Goal: Information Seeking & Learning: Find specific fact

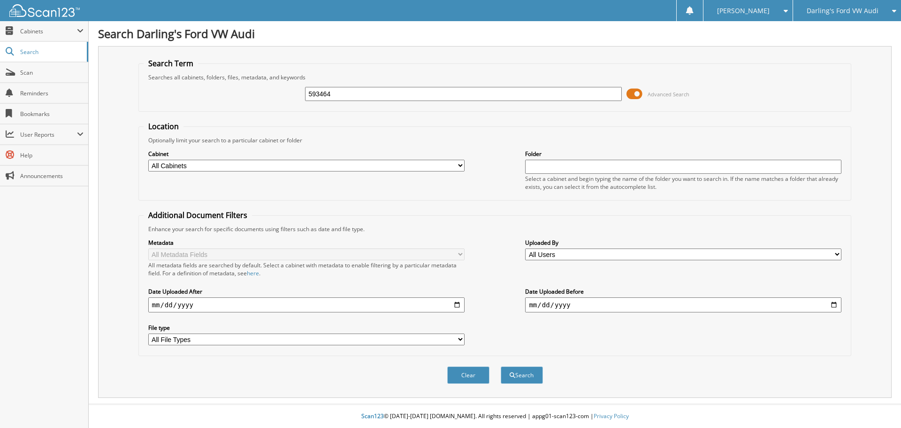
type input "593464"
click at [501, 366] on button "Search" at bounding box center [522, 374] width 42 height 17
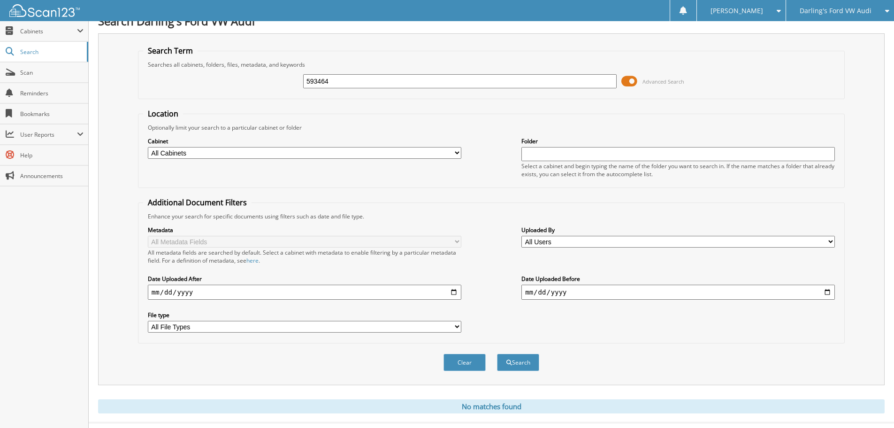
scroll to position [31, 0]
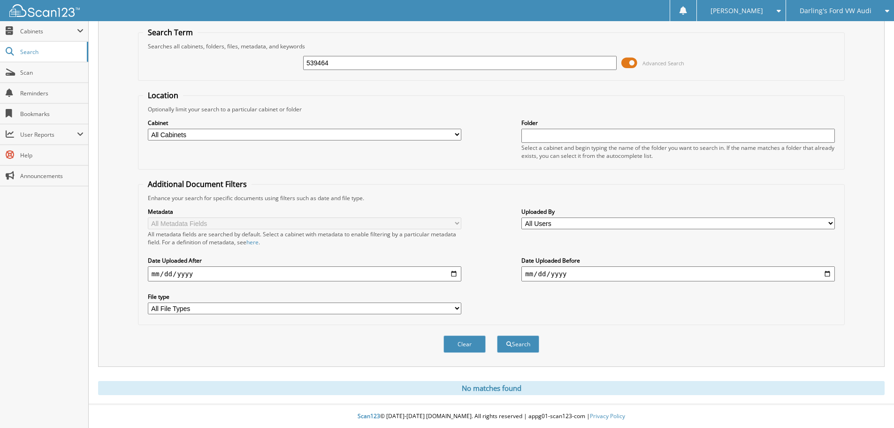
type input "539464"
click at [497, 335] on button "Search" at bounding box center [518, 343] width 42 height 17
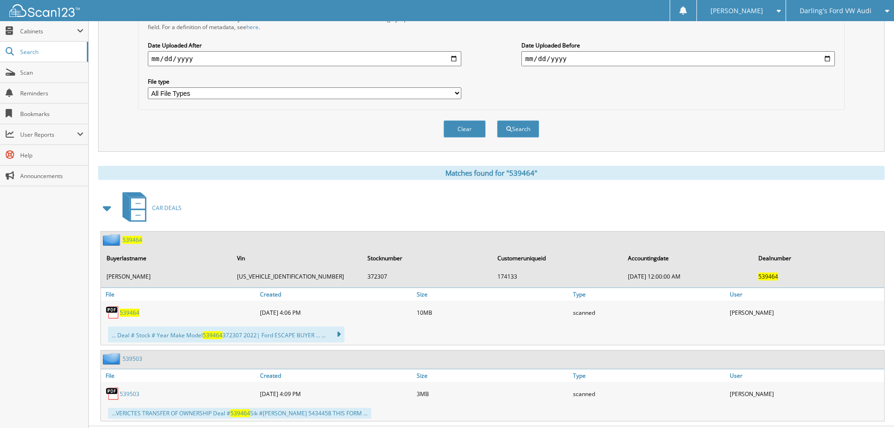
scroll to position [268, 0]
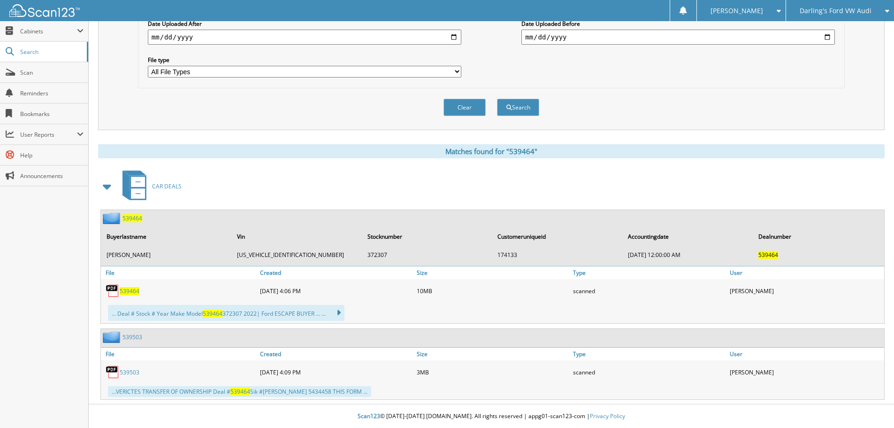
click at [132, 289] on span "539464" at bounding box center [130, 291] width 20 height 8
click at [785, 113] on div "Clear Search" at bounding box center [491, 107] width 707 height 38
